Goal: Task Accomplishment & Management: Use online tool/utility

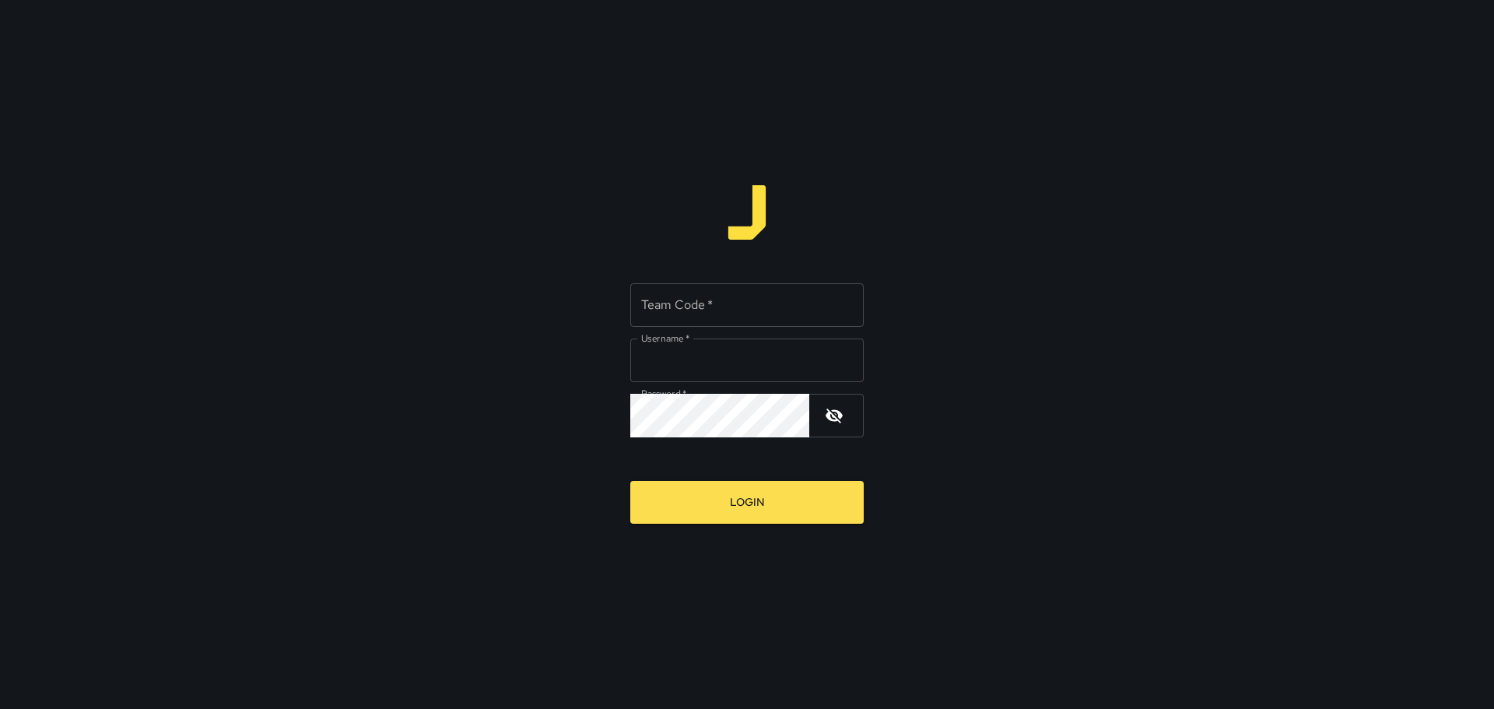
type input "*********"
click at [743, 318] on input "Team Code   *" at bounding box center [746, 305] width 233 height 44
type input "****"
click at [730, 518] on button "Login" at bounding box center [746, 502] width 233 height 43
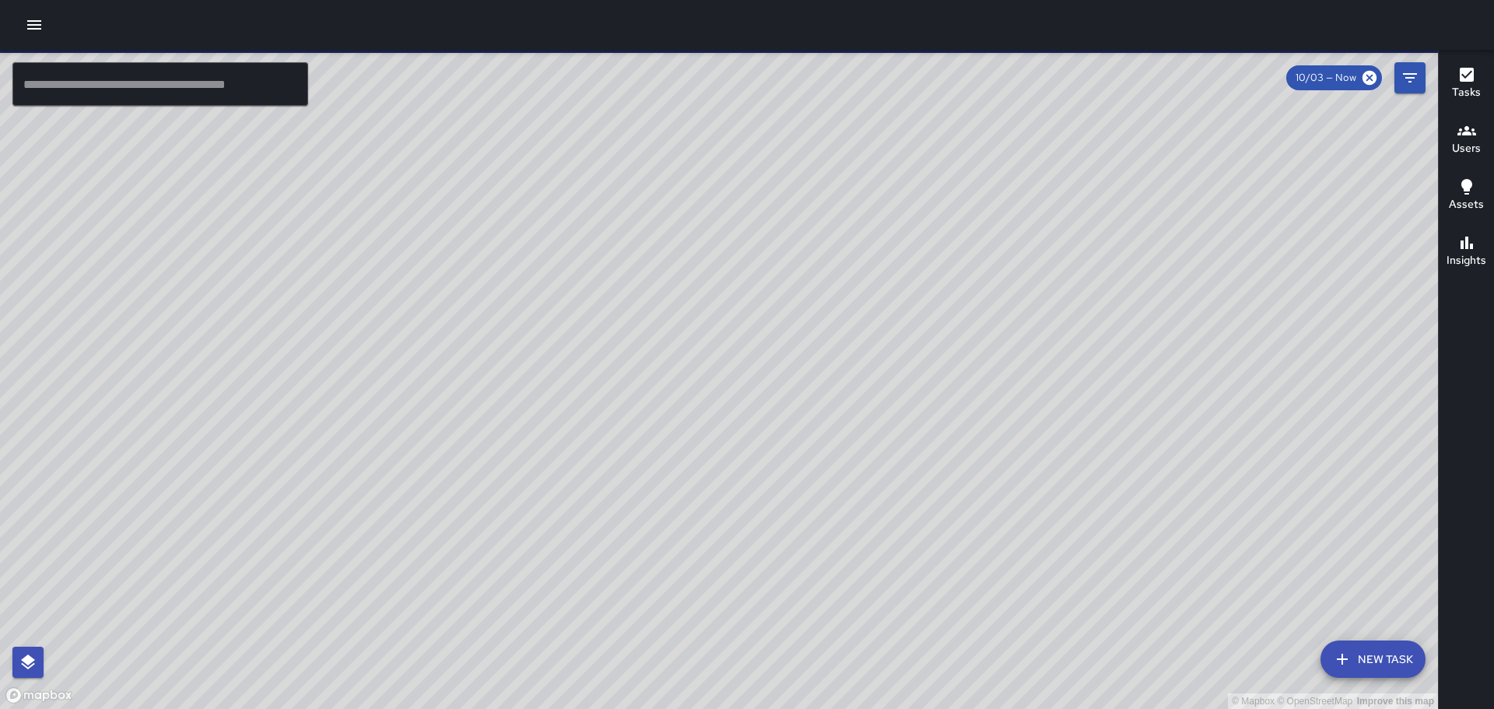
click at [42, 21] on button "button" at bounding box center [34, 24] width 31 height 31
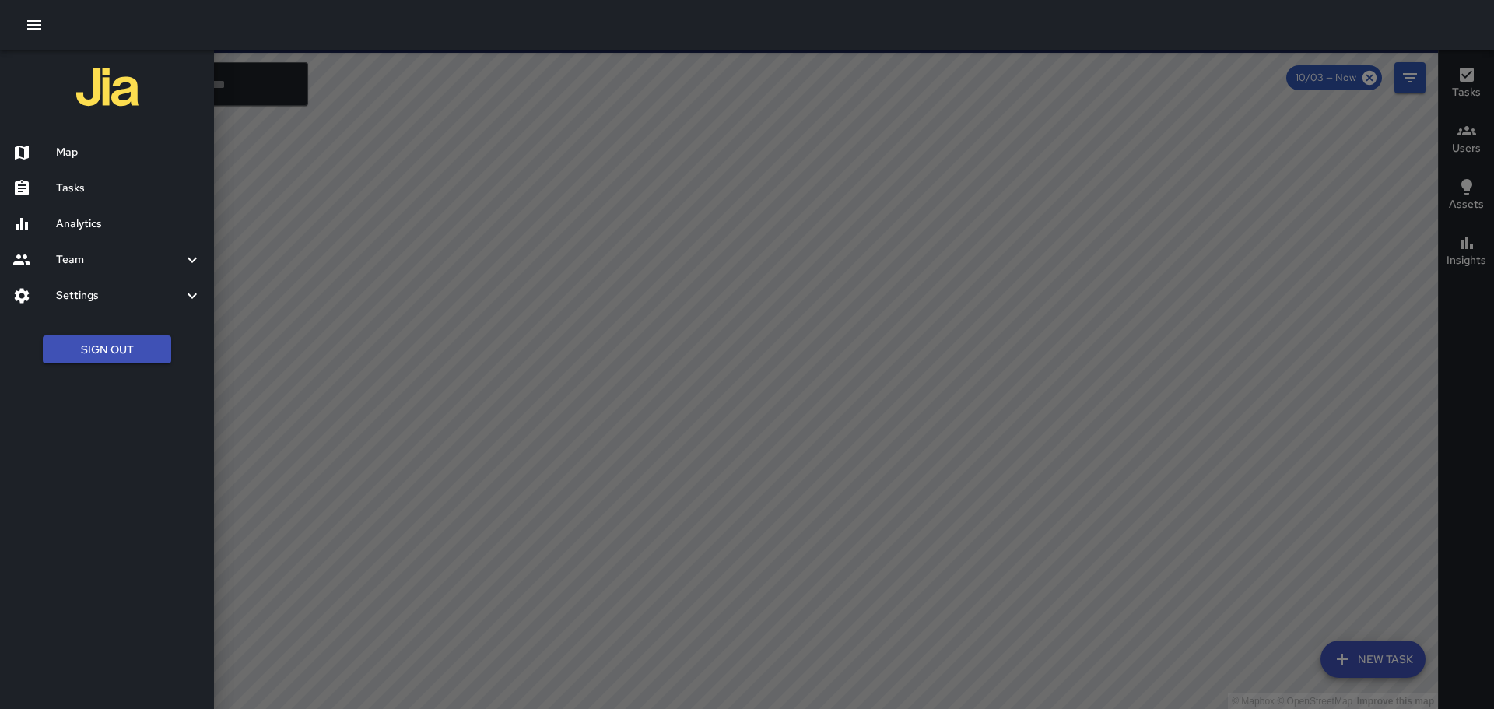
click at [119, 196] on h6 "Tasks" at bounding box center [129, 188] width 146 height 17
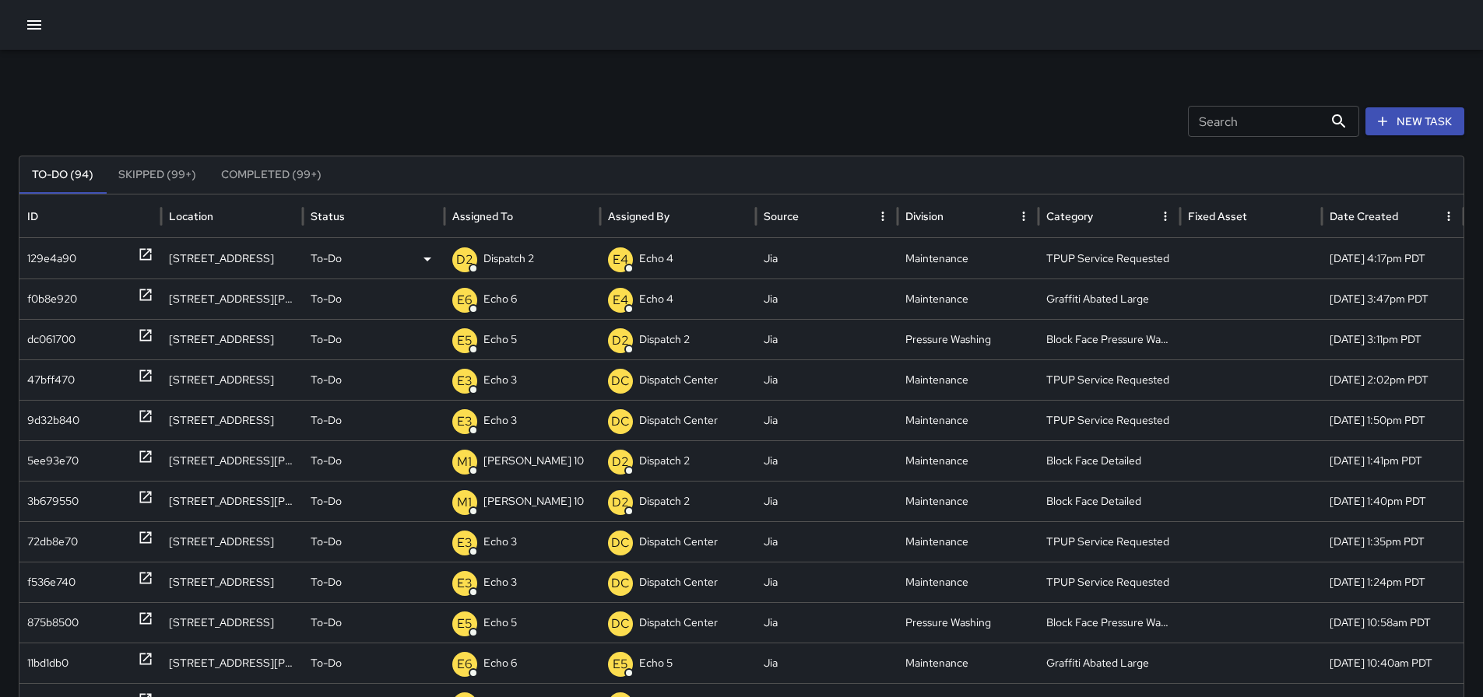
click at [532, 253] on p "Dispatch 2" at bounding box center [508, 259] width 51 height 40
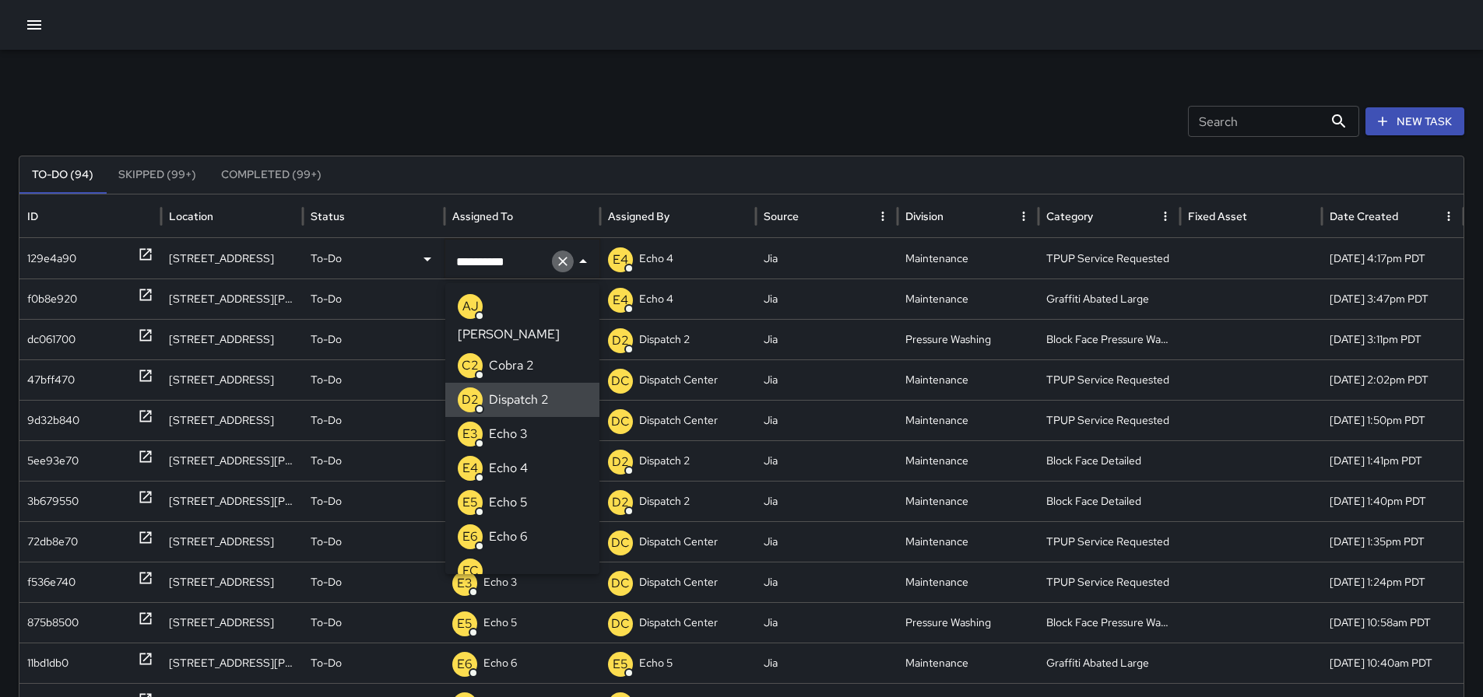
click at [559, 265] on icon "Clear" at bounding box center [562, 261] width 9 height 9
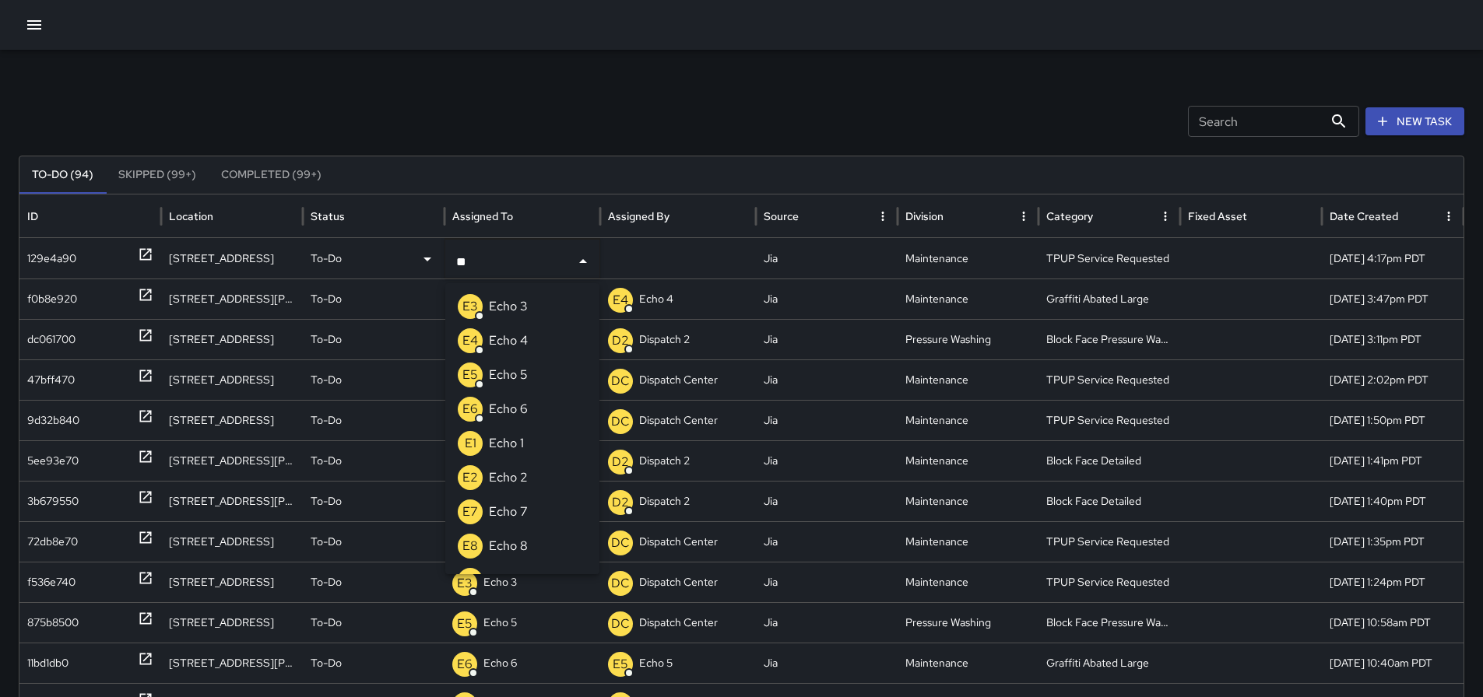
type input "***"
click at [546, 311] on li "E3 Echo 3" at bounding box center [522, 307] width 154 height 34
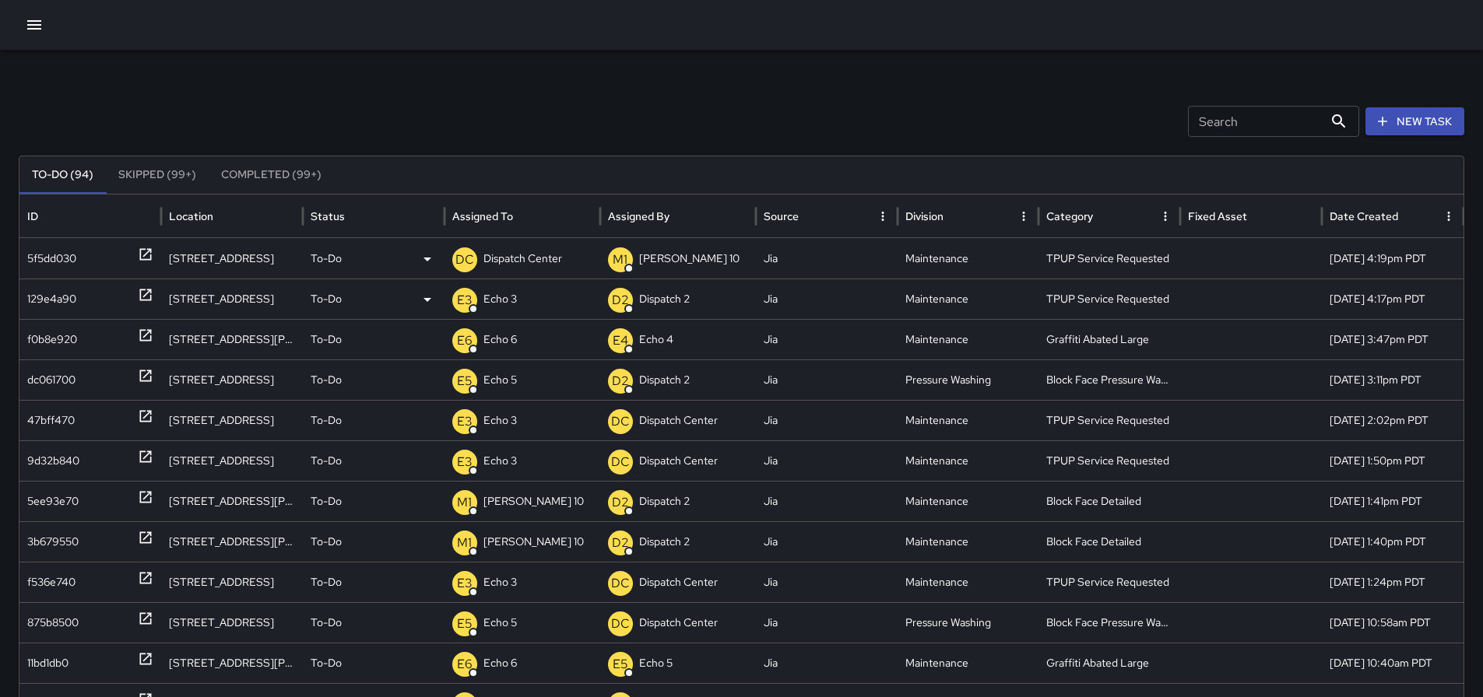
click at [525, 255] on p "Dispatch Center" at bounding box center [522, 259] width 79 height 40
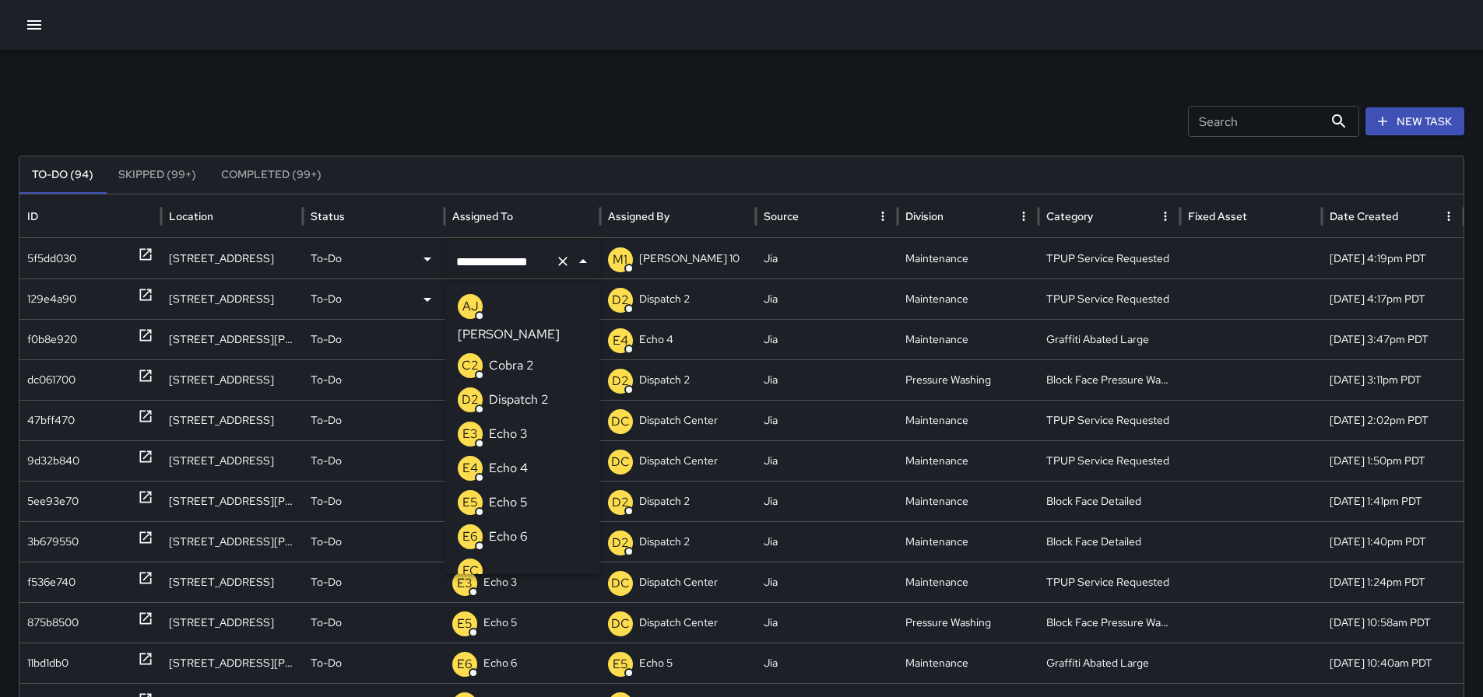
scroll to position [1096, 0]
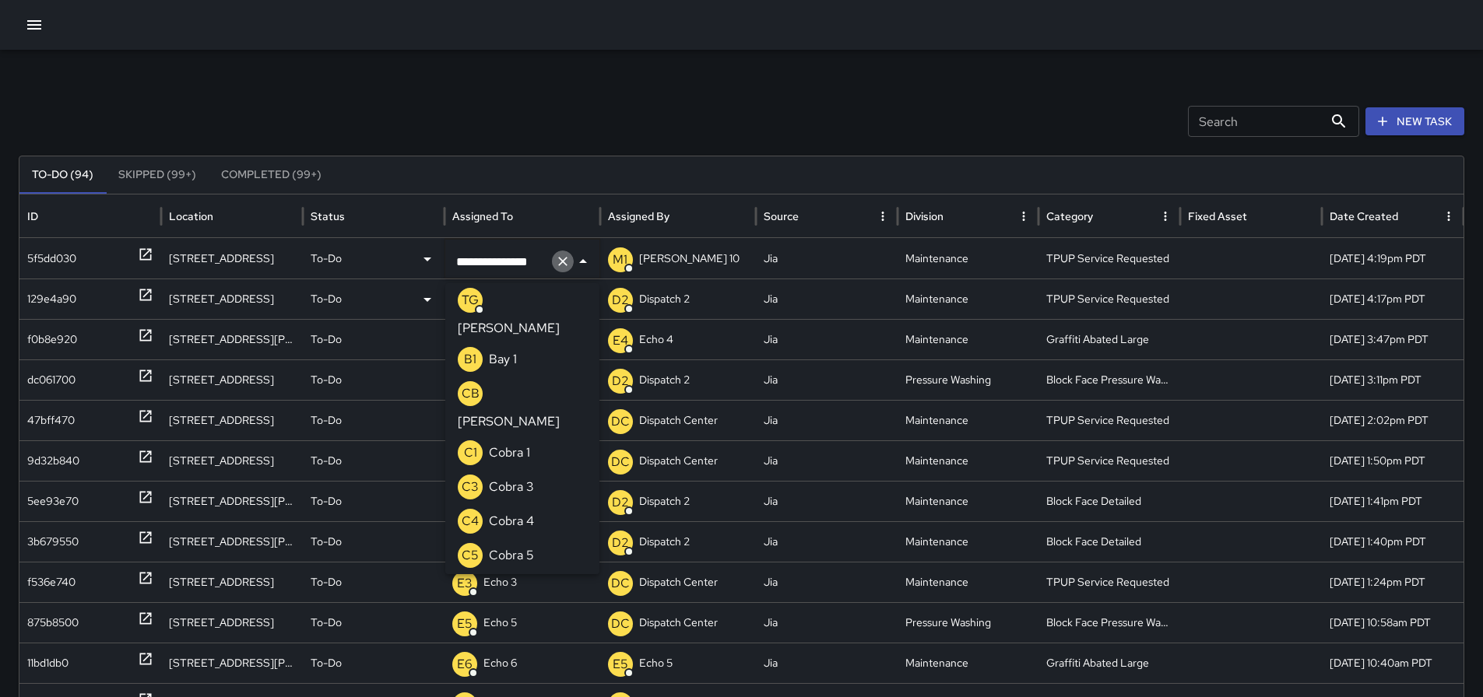
click at [567, 259] on icon "Clear" at bounding box center [563, 262] width 16 height 16
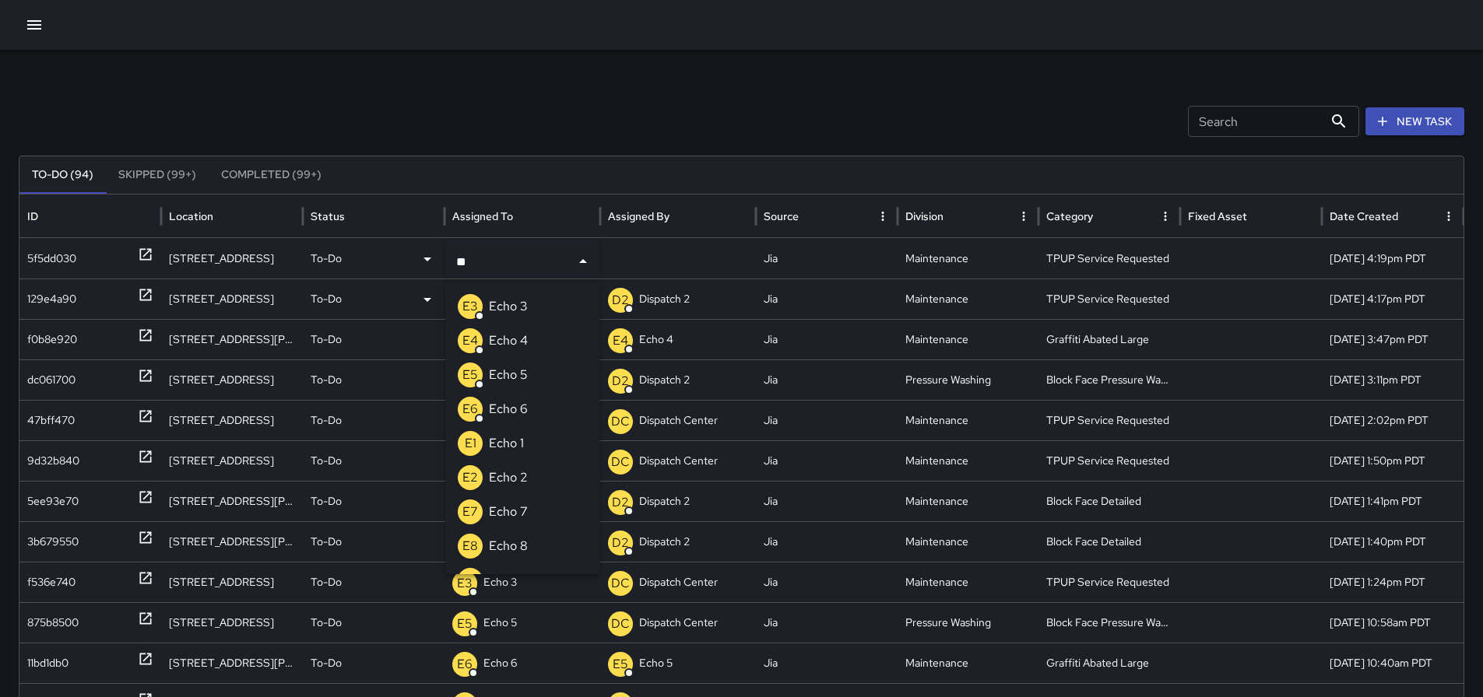
type input "***"
click at [495, 304] on p "Echo 3" at bounding box center [508, 306] width 39 height 19
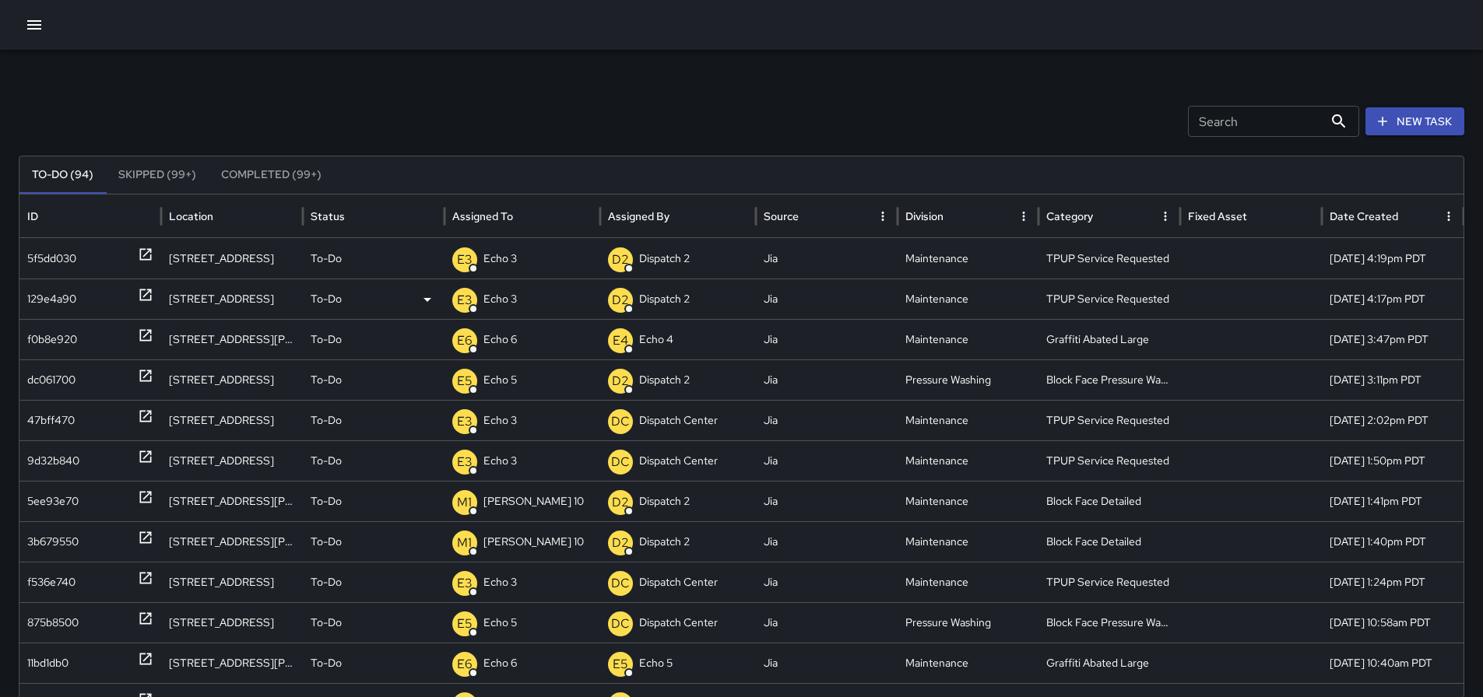
click at [28, 26] on icon "button" at bounding box center [34, 25] width 19 height 19
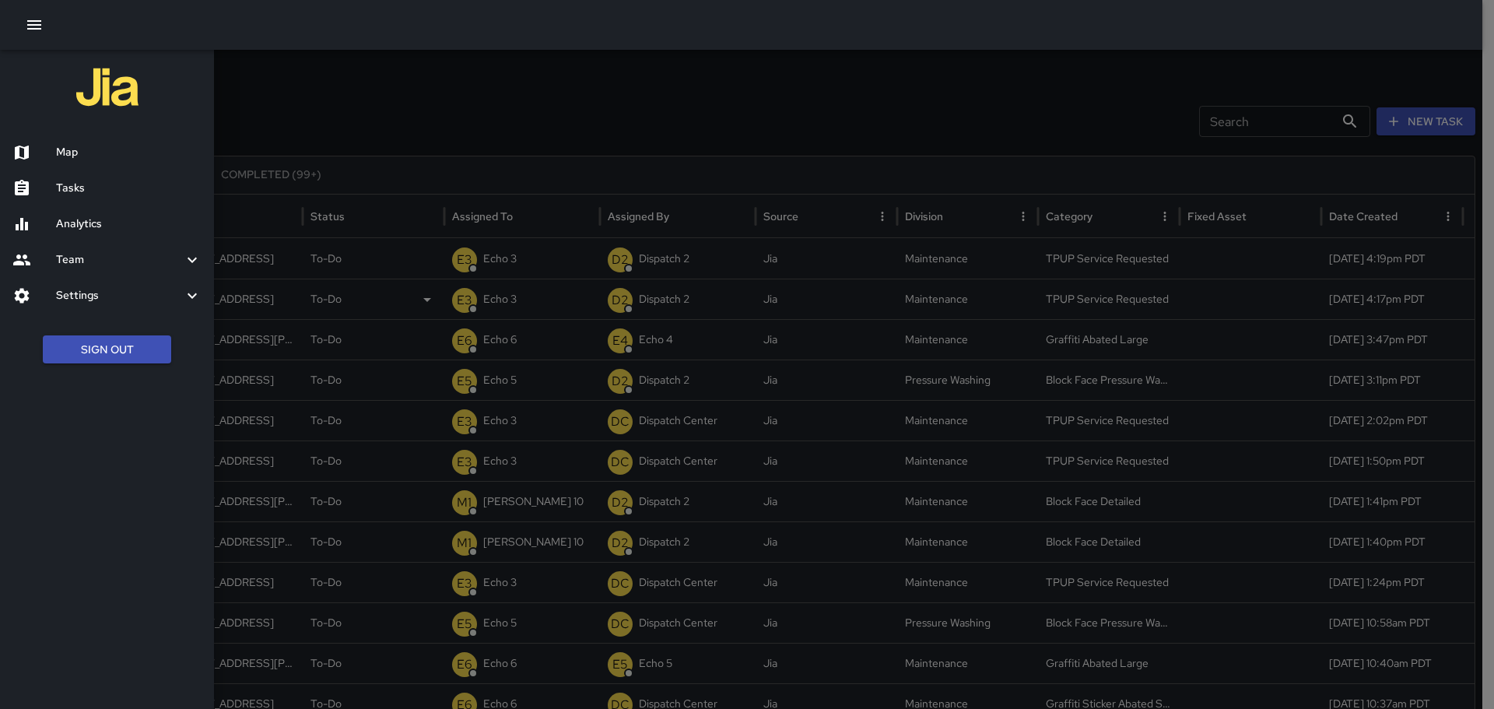
click at [107, 151] on h6 "Map" at bounding box center [129, 152] width 146 height 17
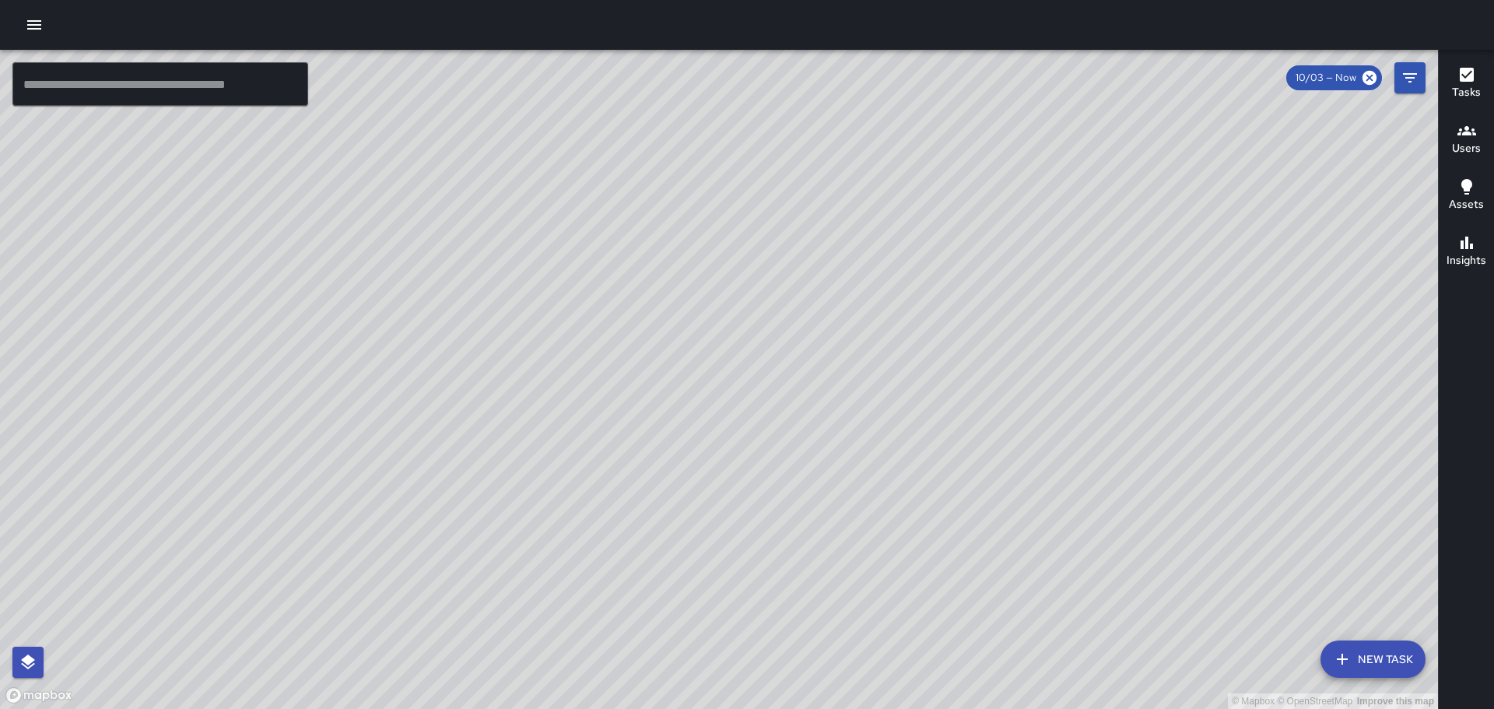
drag, startPoint x: 704, startPoint y: 282, endPoint x: 636, endPoint y: 644, distance: 368.2
click at [636, 644] on div "© Mapbox © OpenStreetMap Improve this map" at bounding box center [719, 379] width 1438 height 659
drag, startPoint x: 1086, startPoint y: 339, endPoint x: 1065, endPoint y: 359, distance: 29.7
click at [1065, 359] on div "© Mapbox © OpenStreetMap Improve this map" at bounding box center [719, 379] width 1438 height 659
click at [33, 21] on icon "button" at bounding box center [34, 24] width 14 height 9
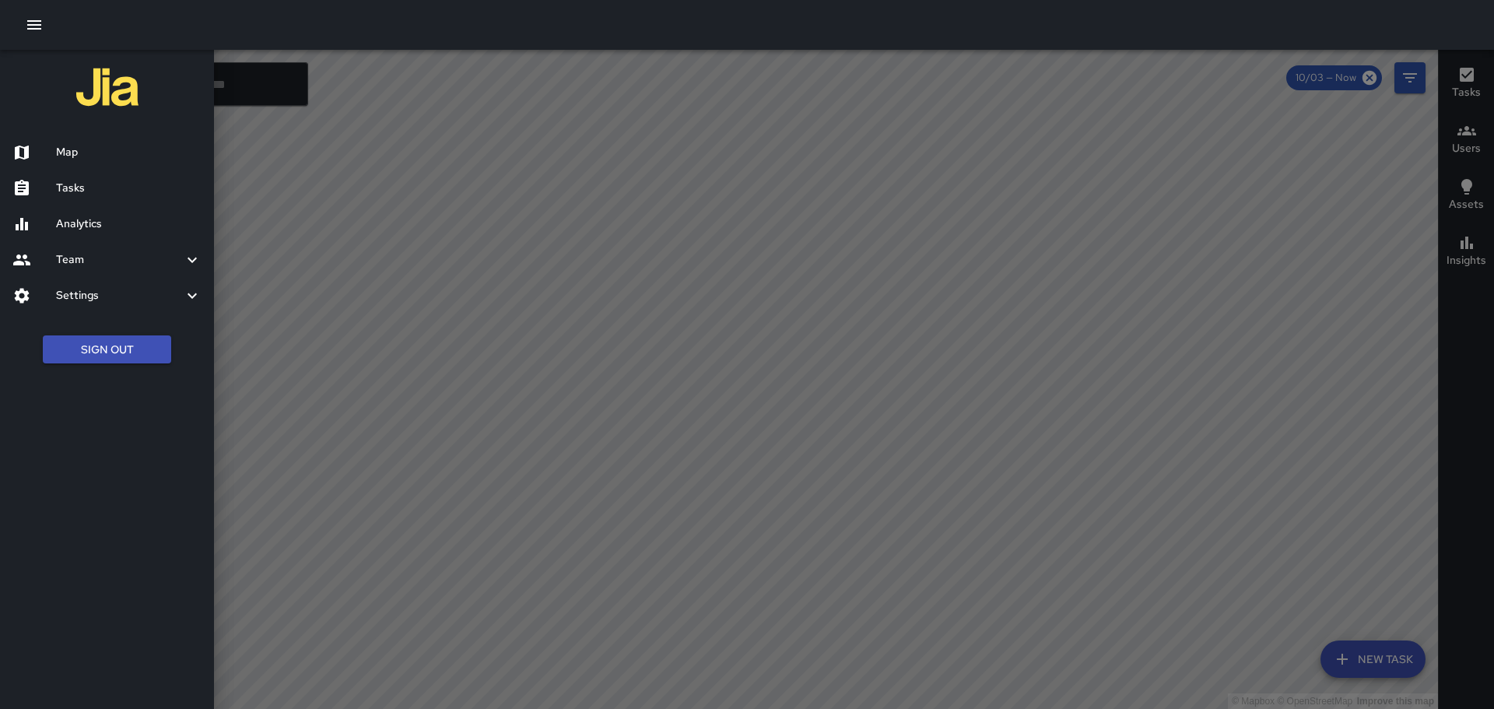
click at [100, 153] on h6 "Map" at bounding box center [129, 152] width 146 height 17
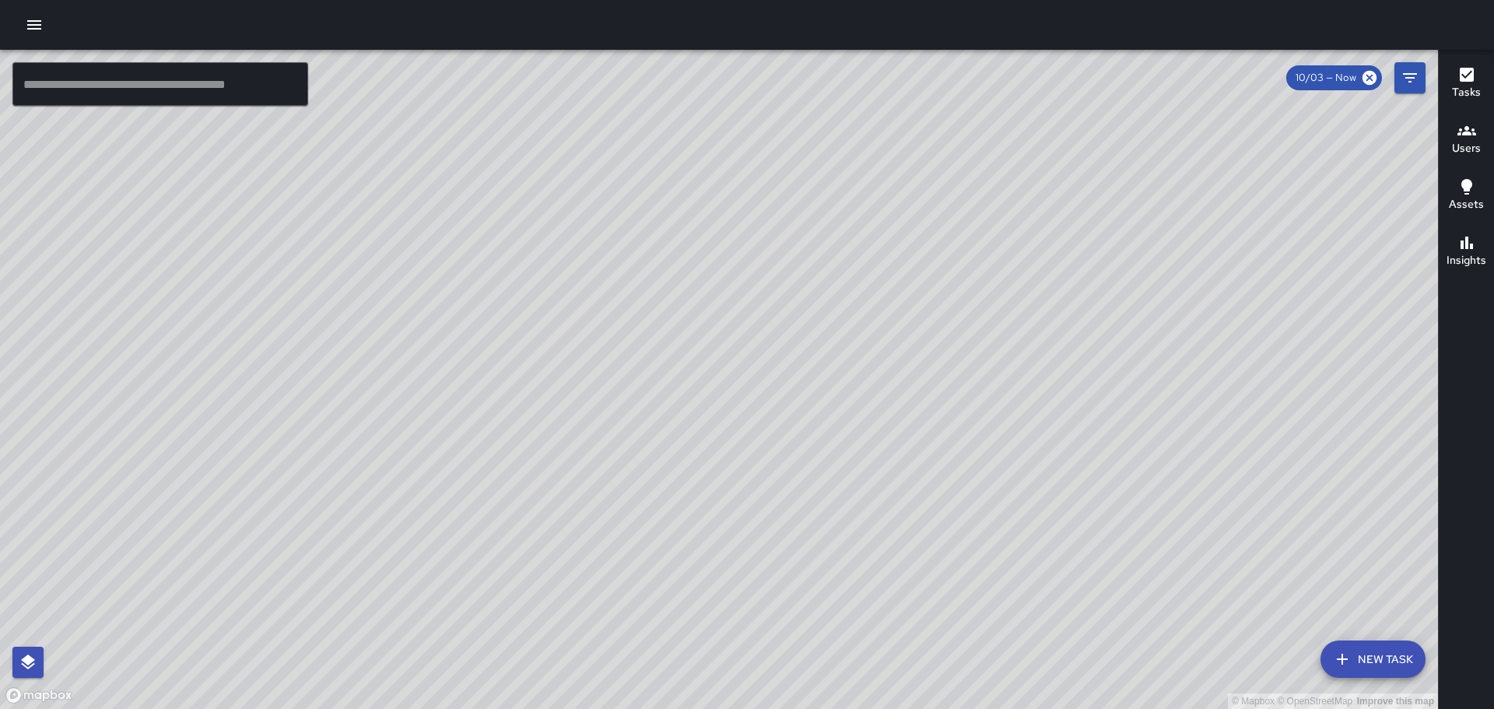
drag, startPoint x: 792, startPoint y: 383, endPoint x: 864, endPoint y: 217, distance: 180.6
click at [864, 217] on div "© Mapbox © OpenStreetMap Improve this map" at bounding box center [719, 379] width 1438 height 659
drag, startPoint x: 633, startPoint y: 419, endPoint x: 803, endPoint y: 170, distance: 301.3
click at [803, 172] on div "© Mapbox © OpenStreetMap Improve this map" at bounding box center [719, 379] width 1438 height 659
drag, startPoint x: 673, startPoint y: 386, endPoint x: 711, endPoint y: 209, distance: 181.5
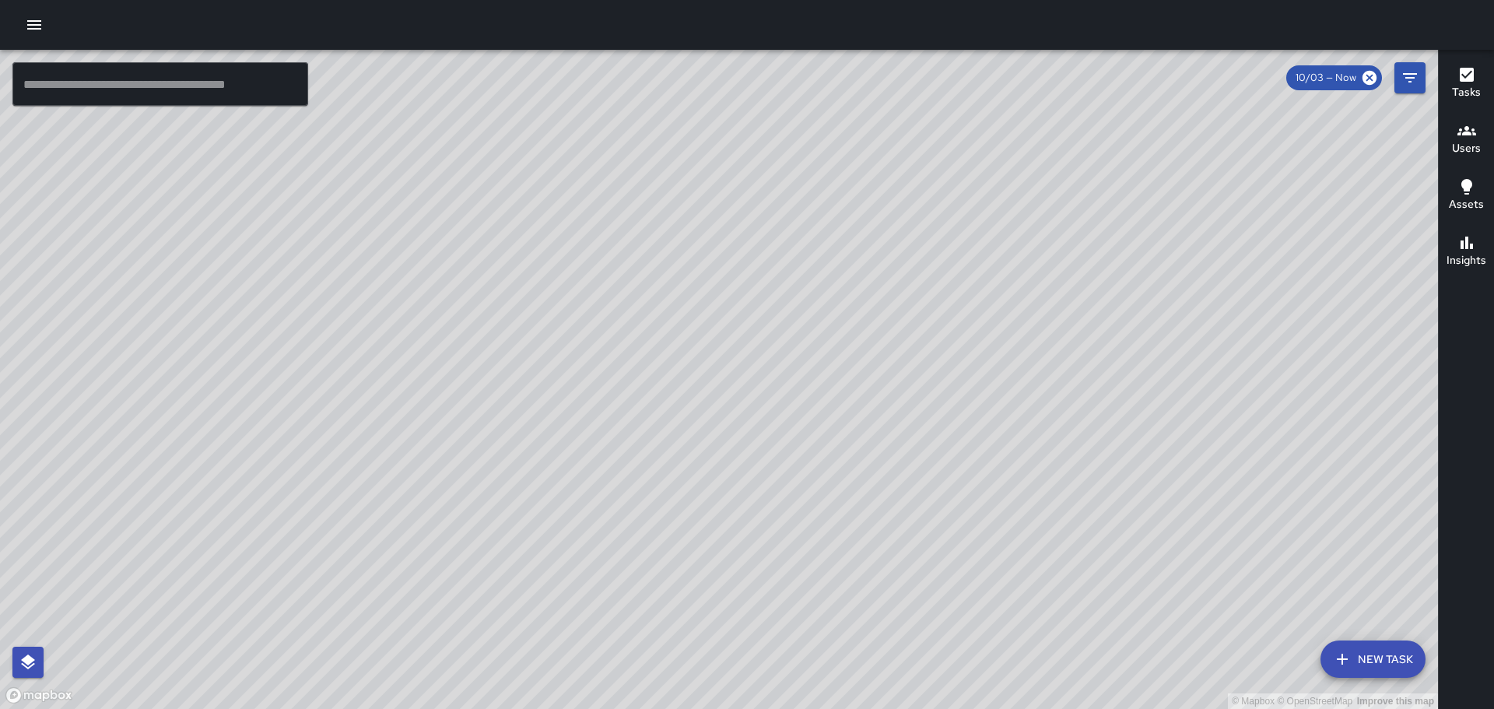
click at [711, 209] on div "© Mapbox © OpenStreetMap Improve this map" at bounding box center [719, 379] width 1438 height 659
drag, startPoint x: 781, startPoint y: 132, endPoint x: 432, endPoint y: 746, distance: 705.8
click at [432, 708] on html "© Mapbox © OpenStreetMap Improve this map ​ New Task 10/03 — Now Map Layers Tas…" at bounding box center [747, 354] width 1494 height 709
drag, startPoint x: 558, startPoint y: 556, endPoint x: 623, endPoint y: 333, distance: 232.5
click at [623, 333] on div "© Mapbox © OpenStreetMap Improve this map" at bounding box center [719, 379] width 1438 height 659
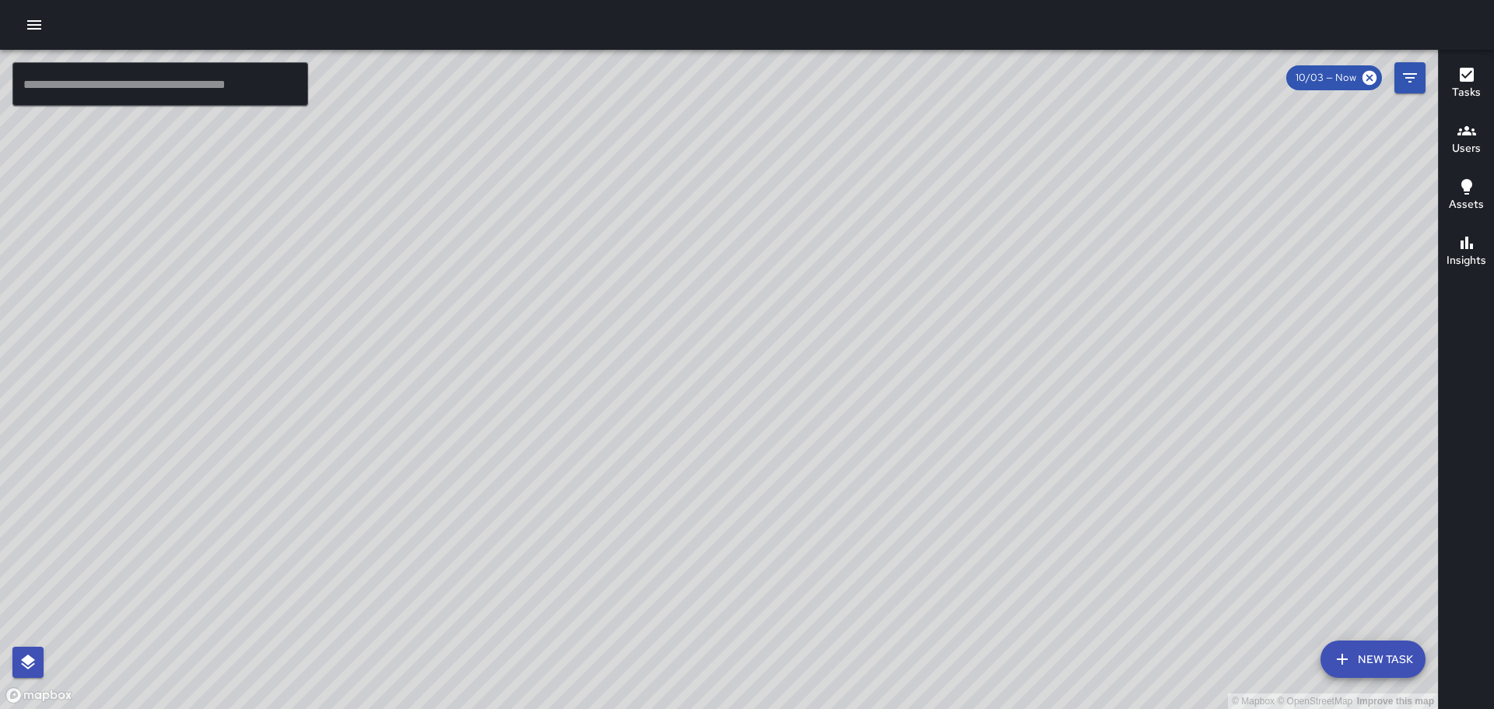
drag, startPoint x: 421, startPoint y: 483, endPoint x: 509, endPoint y: 297, distance: 205.7
click at [509, 297] on div "© Mapbox © OpenStreetMap Improve this map" at bounding box center [719, 379] width 1438 height 659
drag, startPoint x: 657, startPoint y: 239, endPoint x: 611, endPoint y: 320, distance: 93.1
click at [612, 320] on div "© Mapbox © OpenStreetMap Improve this map" at bounding box center [719, 379] width 1438 height 659
click at [13, 24] on div at bounding box center [747, 25] width 1494 height 50
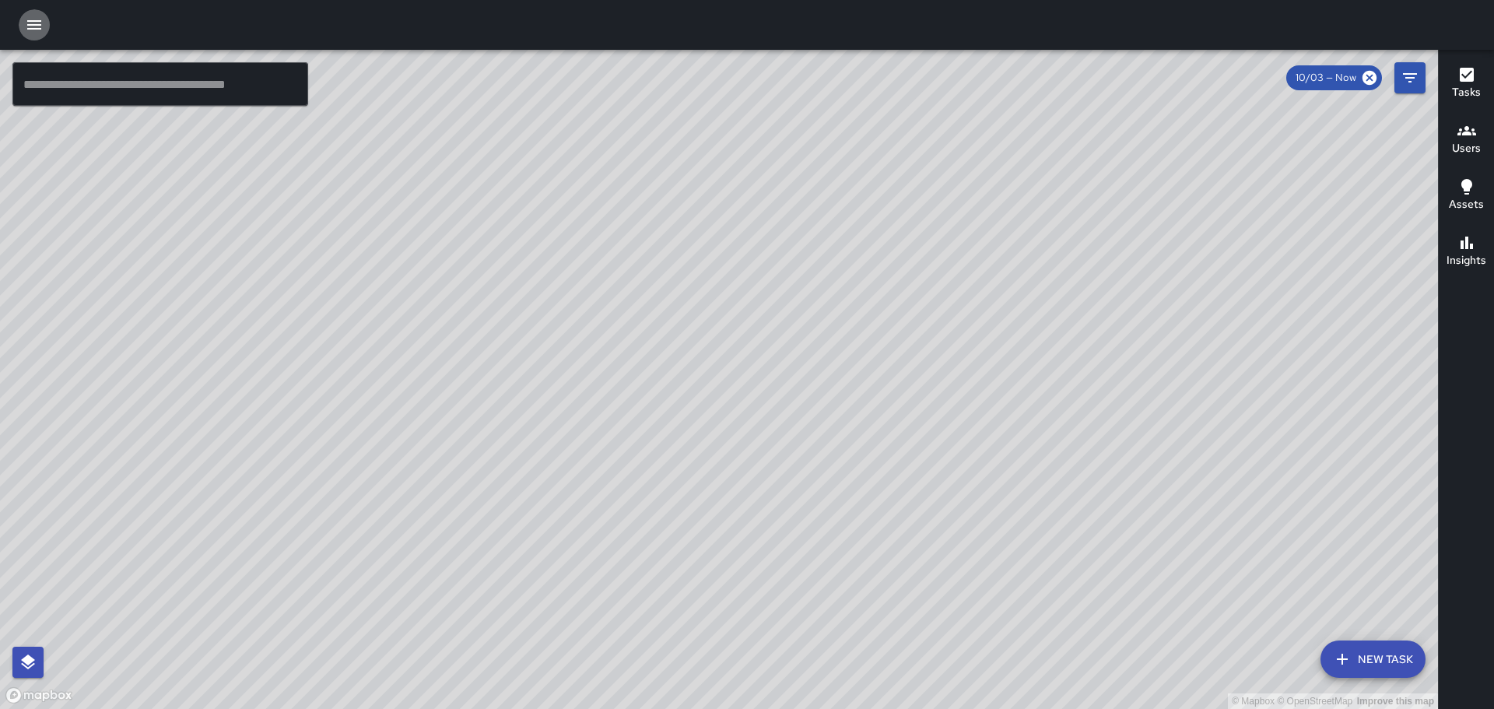
click at [23, 22] on button "button" at bounding box center [34, 24] width 31 height 31
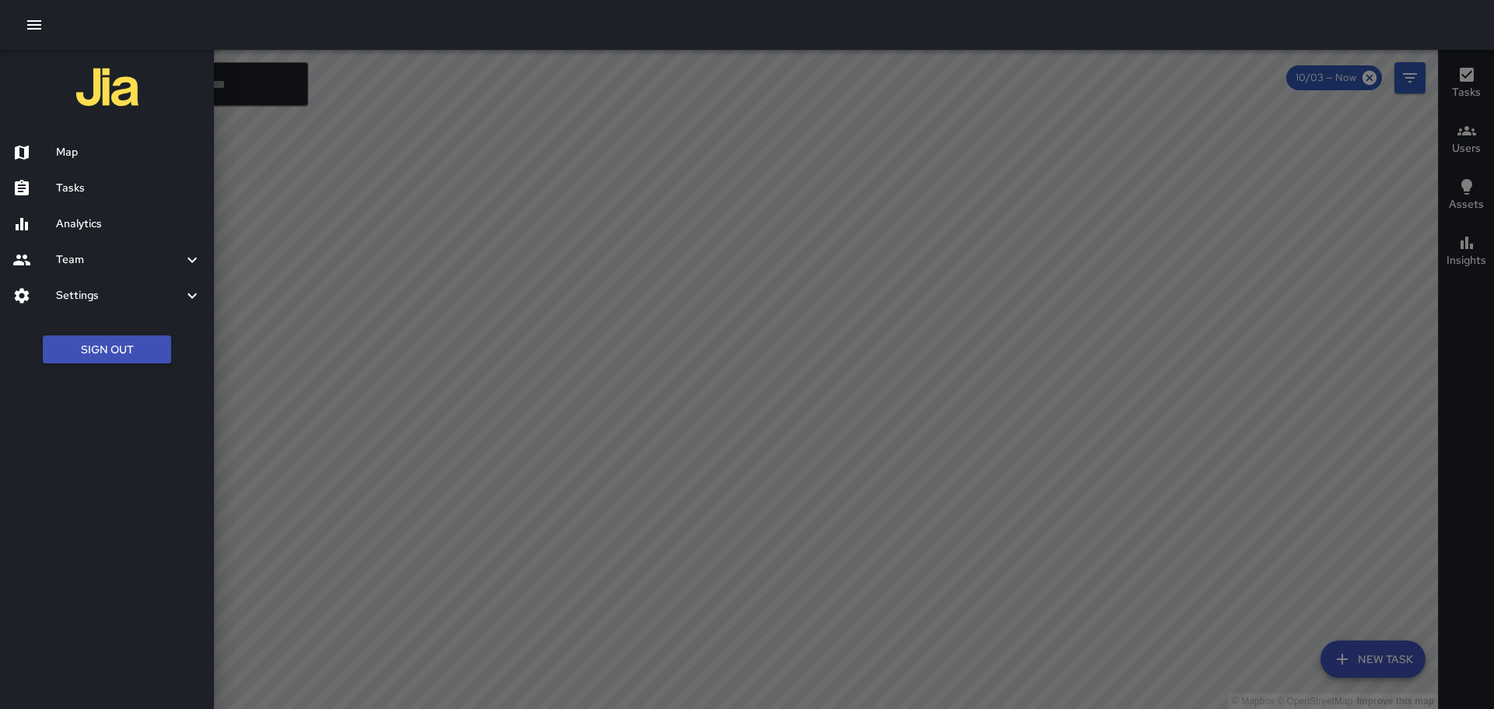
click at [673, 260] on div at bounding box center [747, 354] width 1494 height 709
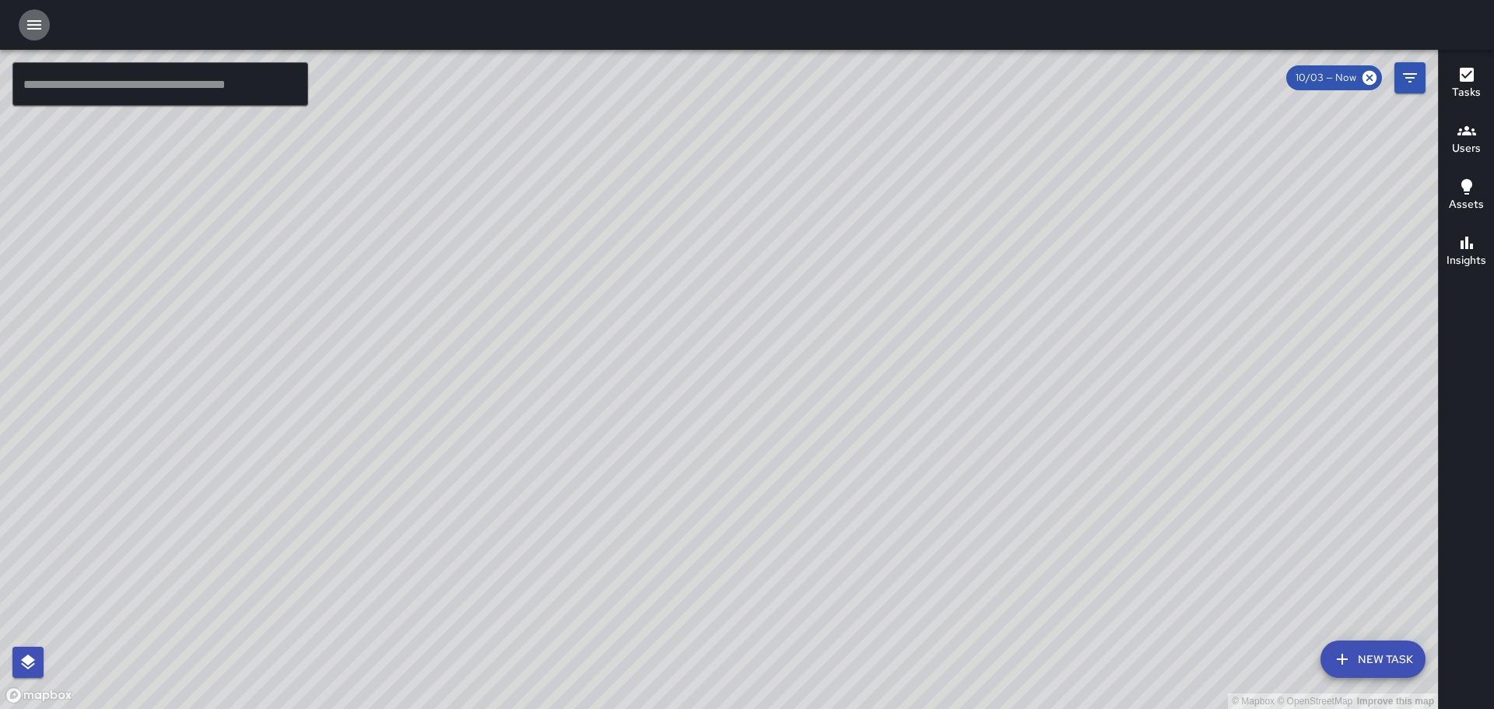
drag, startPoint x: 29, startPoint y: 19, endPoint x: 35, endPoint y: 26, distance: 9.4
click at [30, 21] on icon "button" at bounding box center [34, 25] width 19 height 19
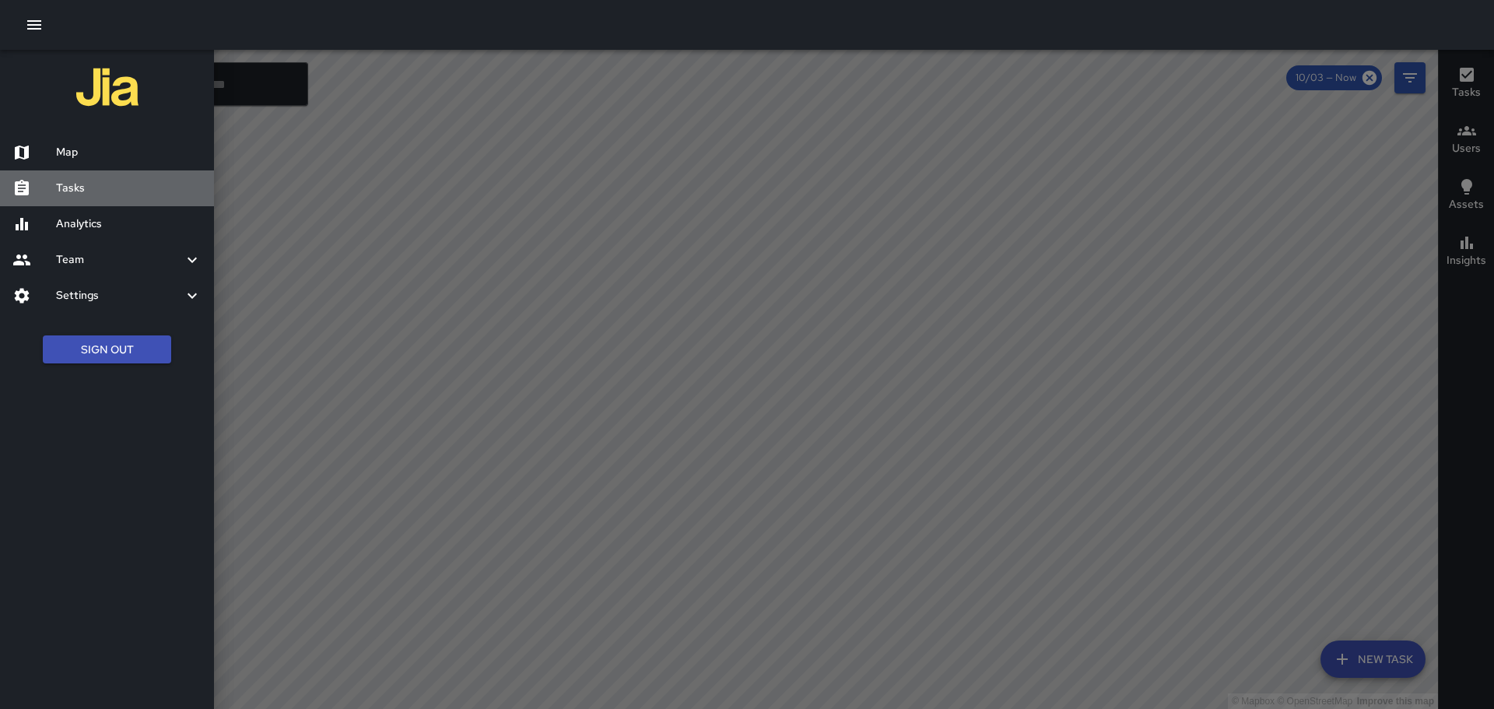
click at [78, 191] on h6 "Tasks" at bounding box center [129, 188] width 146 height 17
